Goal: Task Accomplishment & Management: Manage account settings

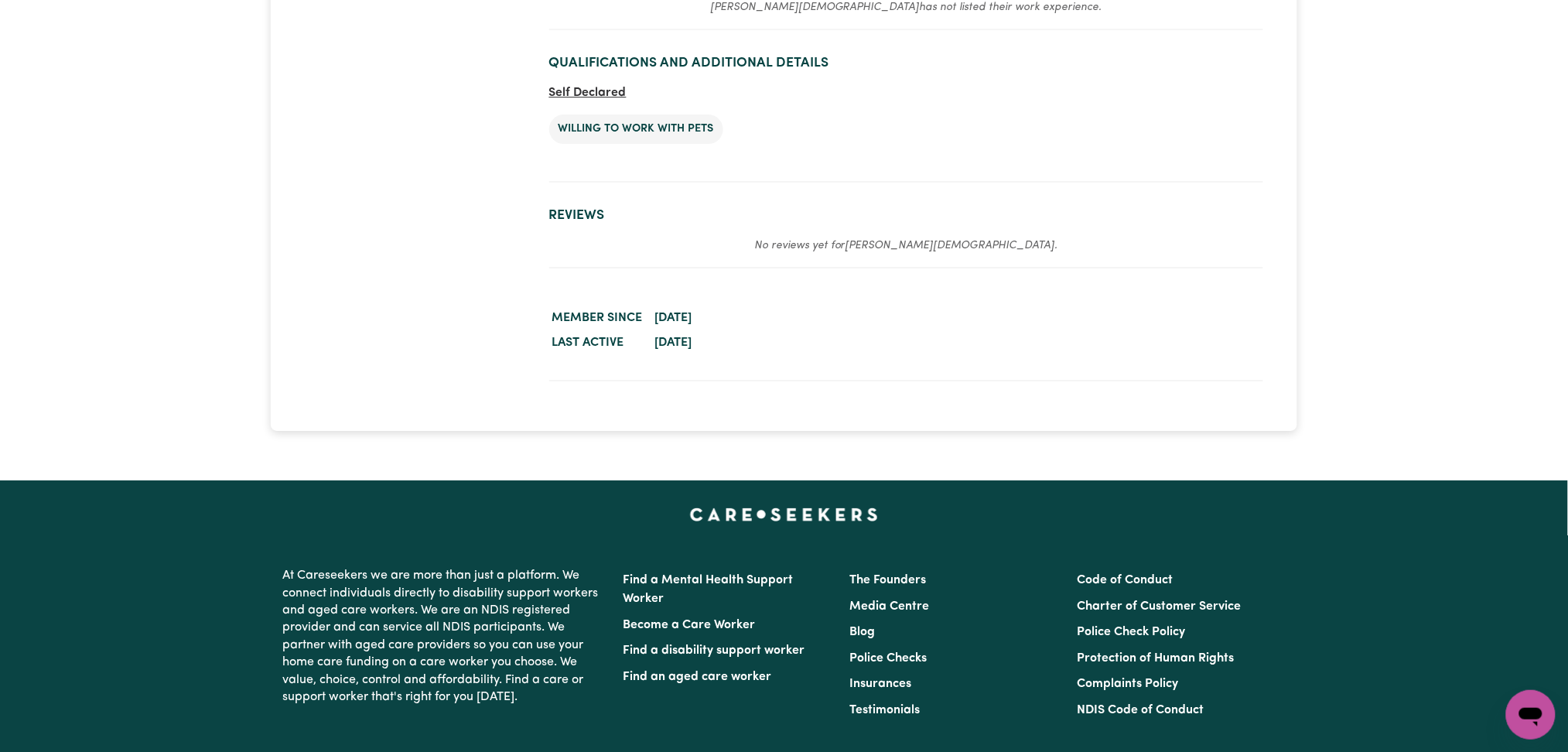
scroll to position [1828, 0]
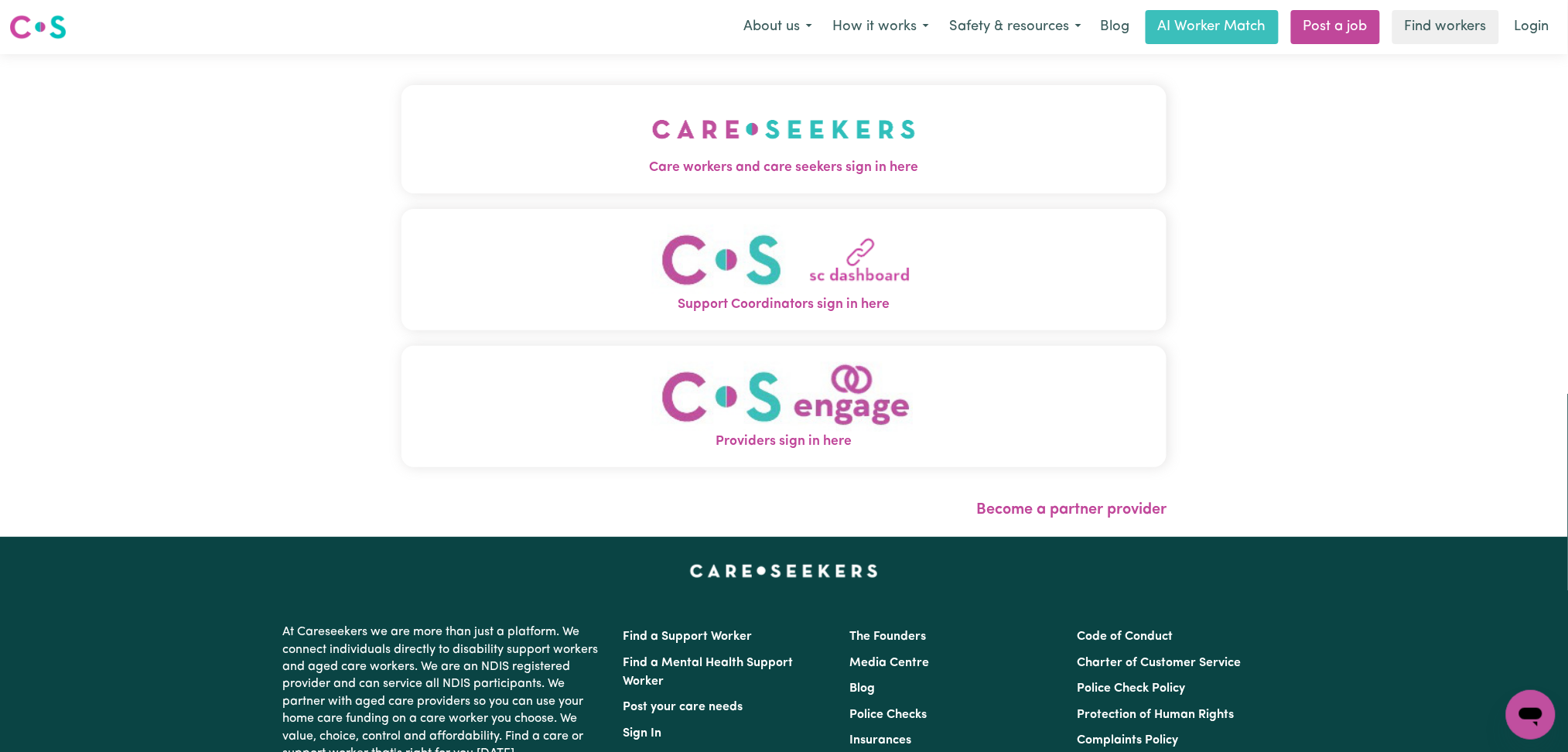
click at [700, 230] on img "Support Coordinators sign in here" at bounding box center [784, 260] width 264 height 71
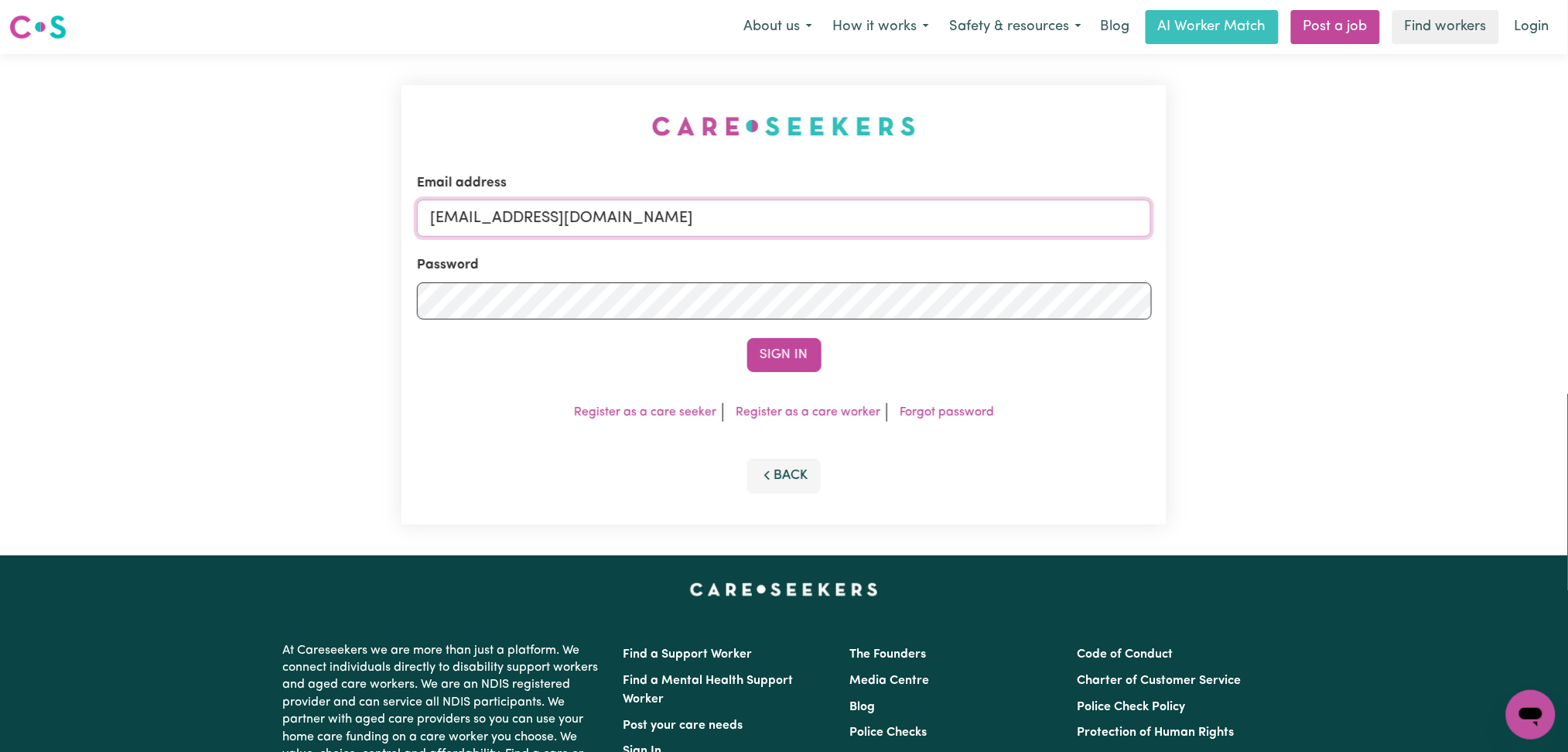
click at [603, 218] on input "onboardingcs@careseekers.com.au" at bounding box center [784, 218] width 735 height 37
drag, startPoint x: 506, startPoint y: 206, endPoint x: 1050, endPoint y: 206, distance: 544.0
click at [1050, 206] on input "Superuser~jakedworkin@hotmail.com" at bounding box center [784, 218] width 735 height 37
type input "Superuser~eggeltonrichard@gmail.com"
drag, startPoint x: 803, startPoint y: 354, endPoint x: 780, endPoint y: 356, distance: 23.1
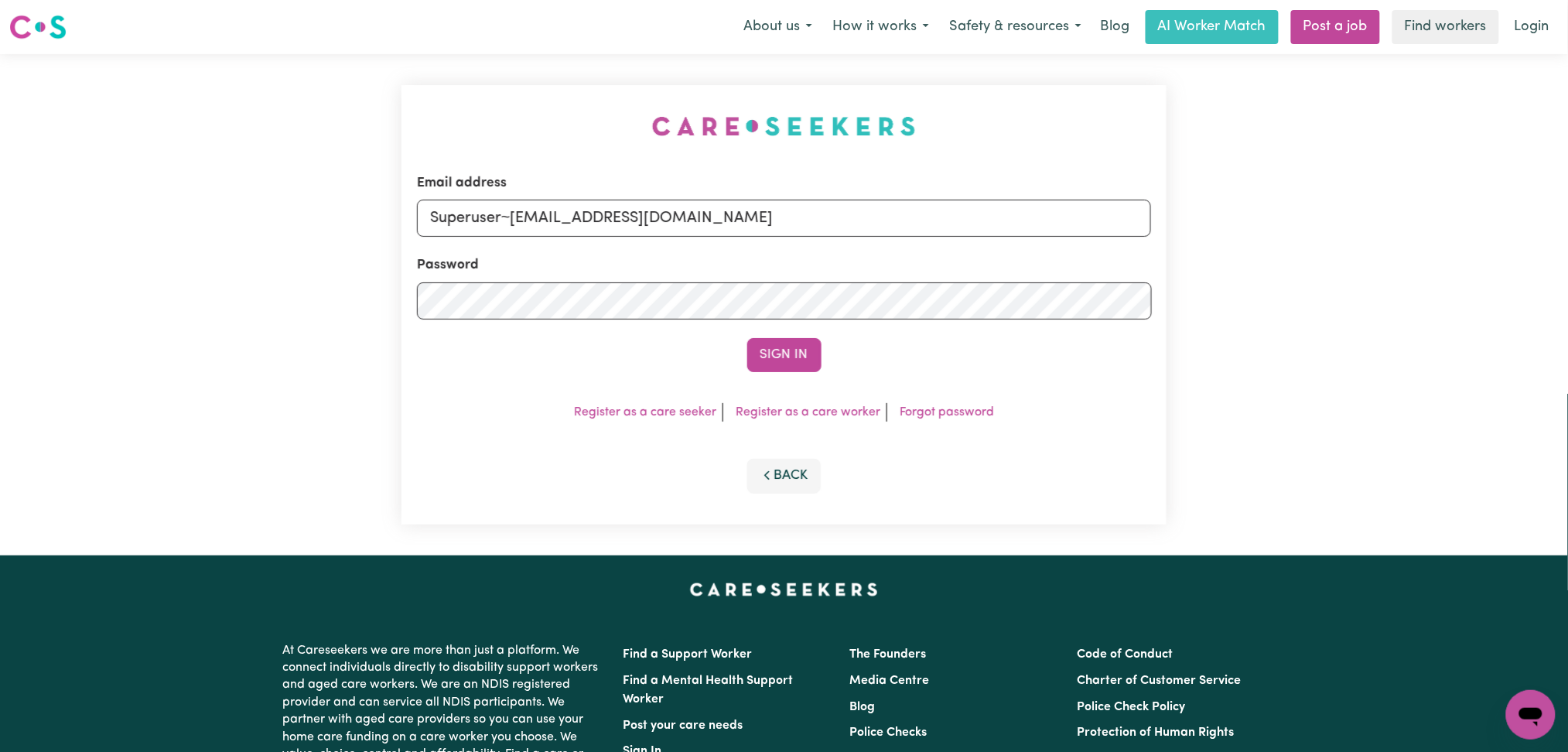
click at [802, 353] on button "Sign In" at bounding box center [784, 355] width 74 height 34
